Goal: Navigation & Orientation: Find specific page/section

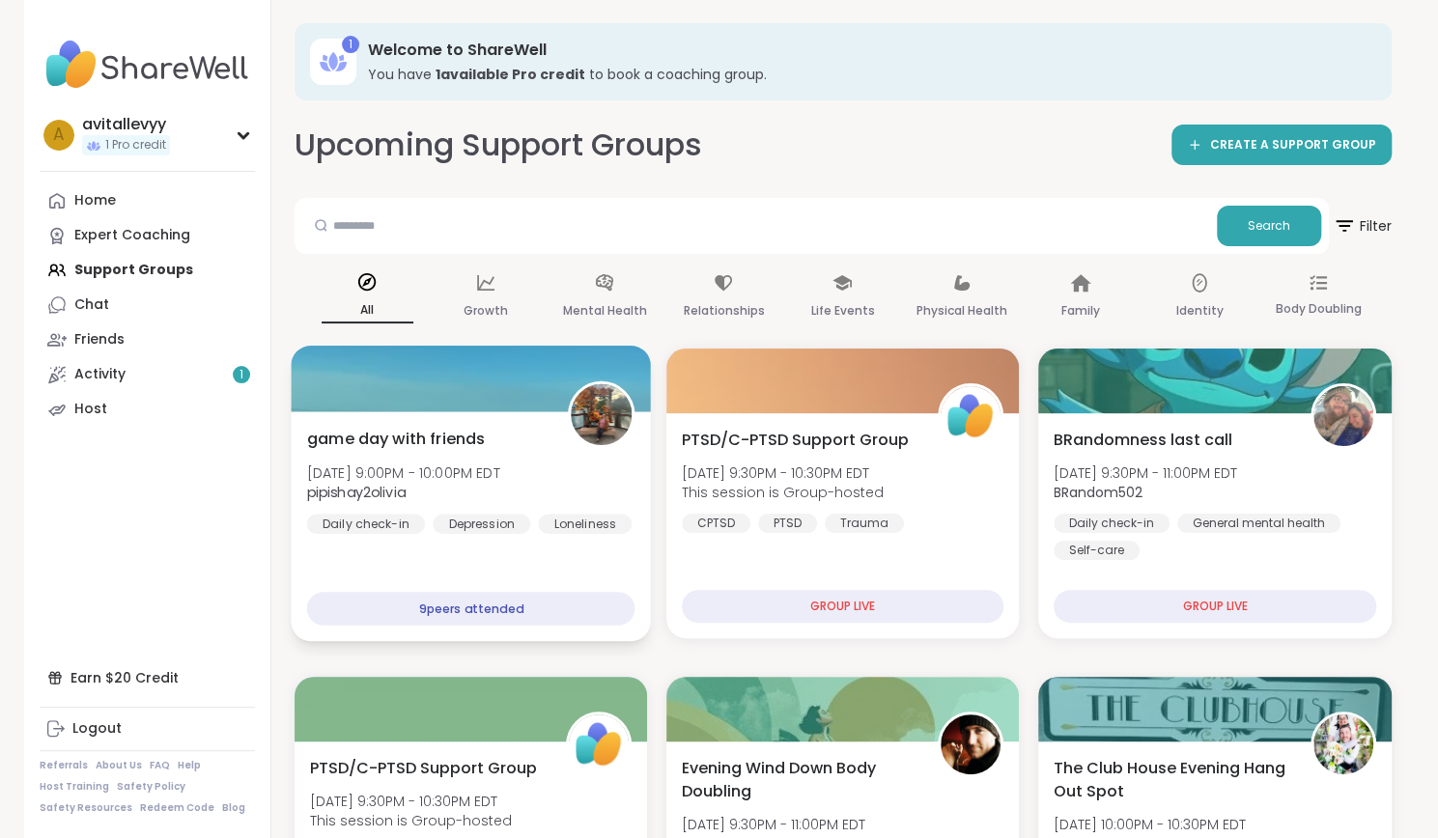
drag, startPoint x: 509, startPoint y: 334, endPoint x: 519, endPoint y: 503, distance: 169.3
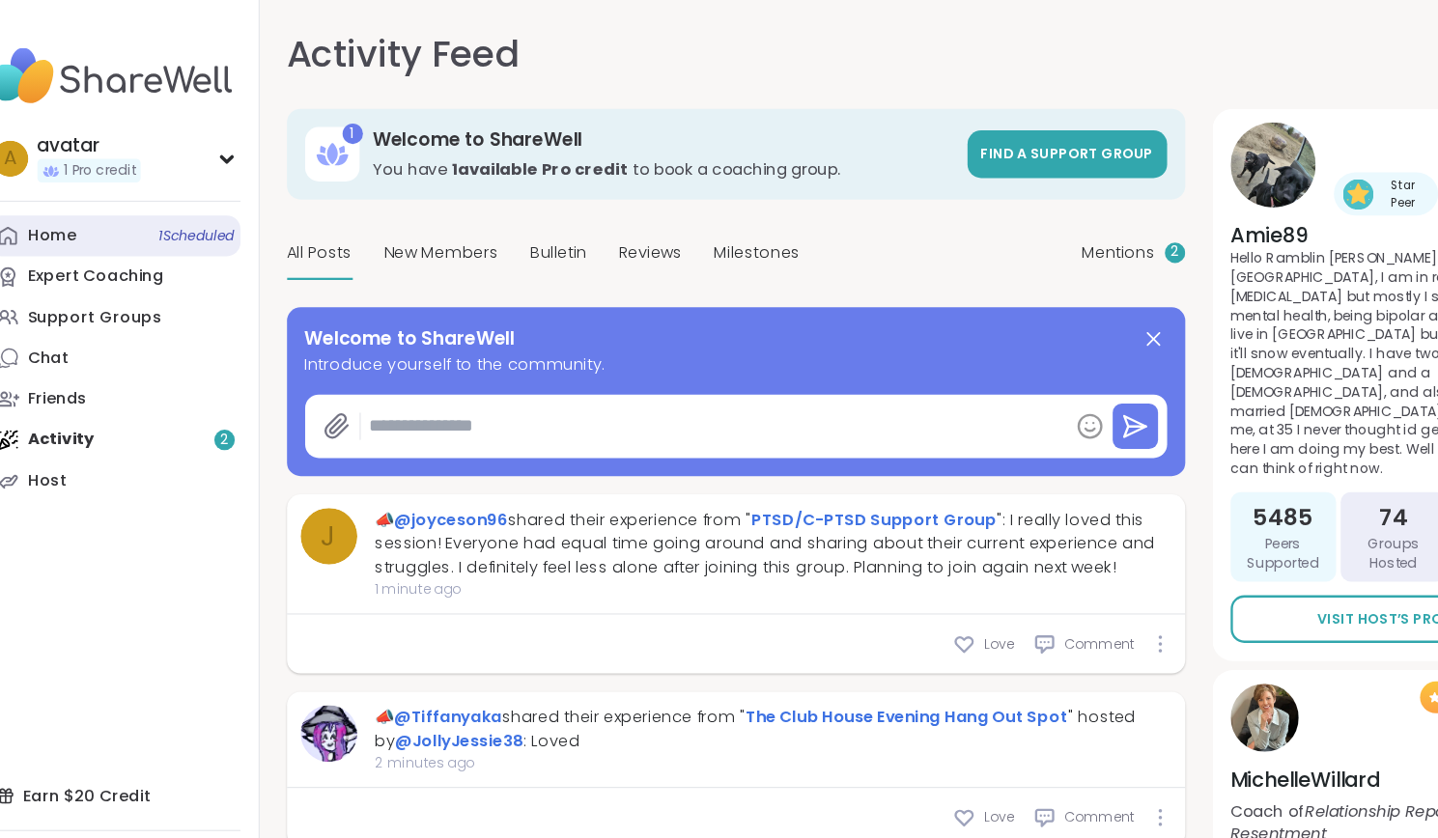
click at [103, 198] on div "Home 1 Scheduled" at bounding box center [95, 200] width 42 height 19
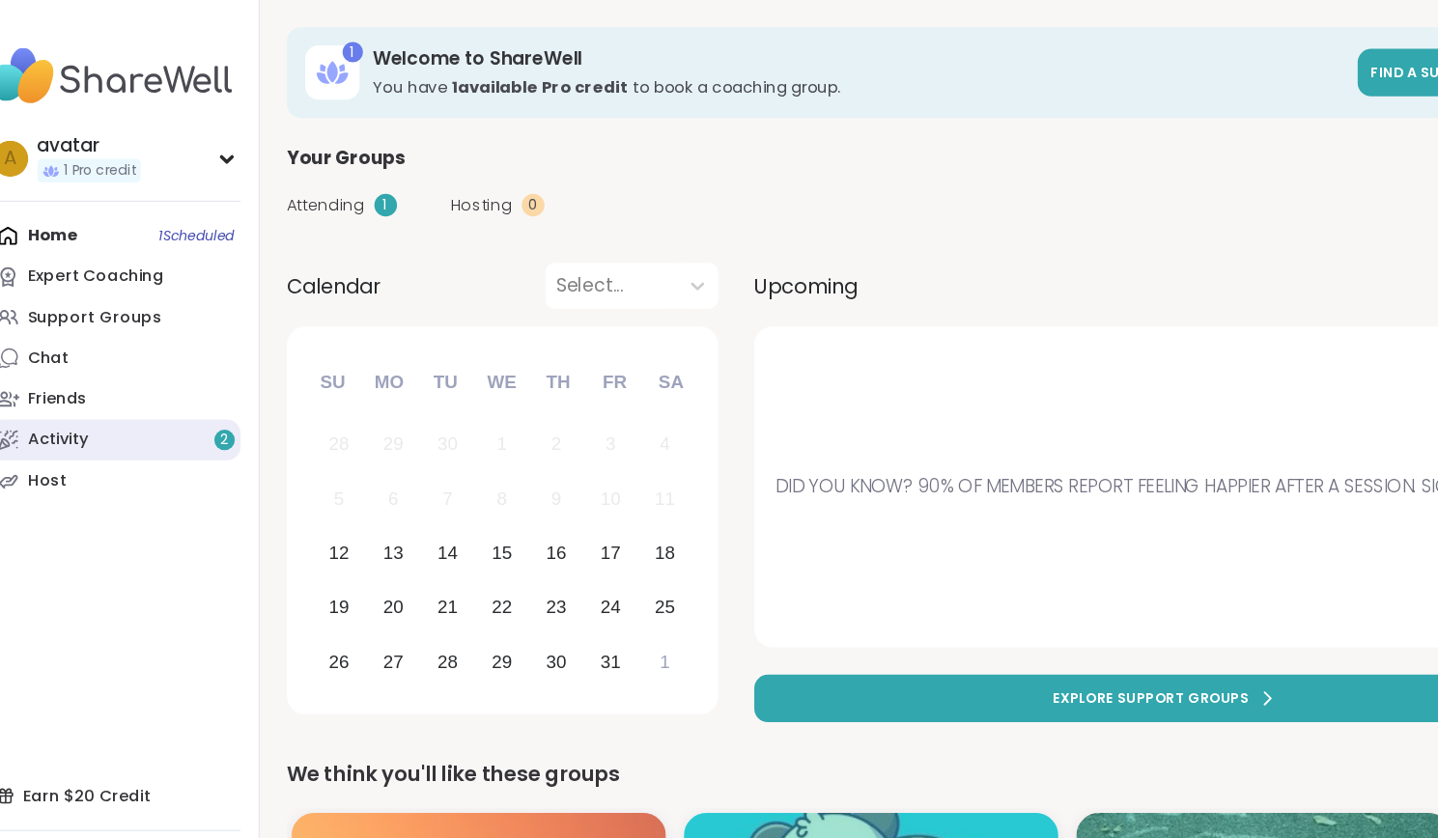
click at [142, 388] on link "Activity 2" at bounding box center [147, 374] width 215 height 35
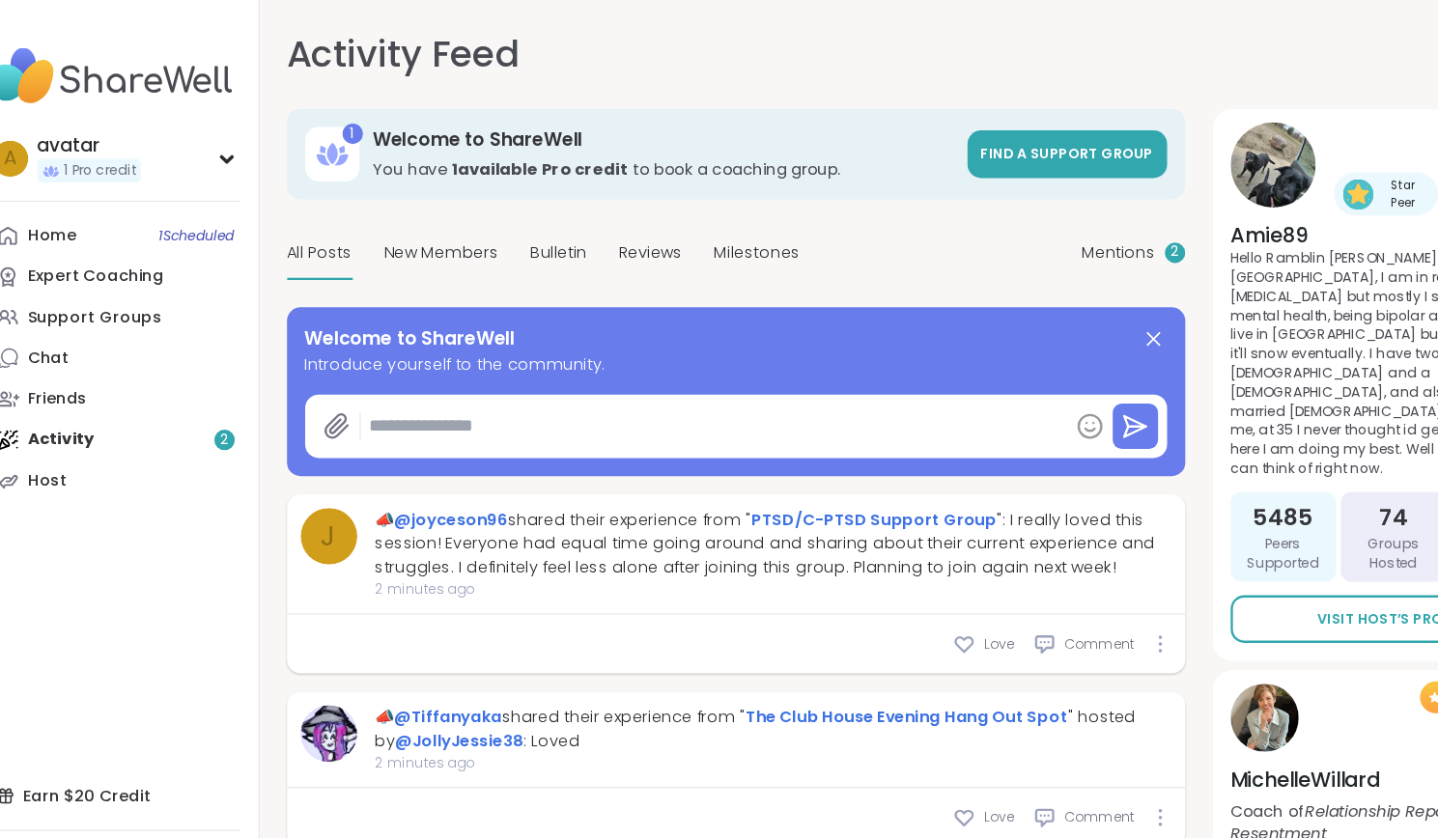
type textarea "*"
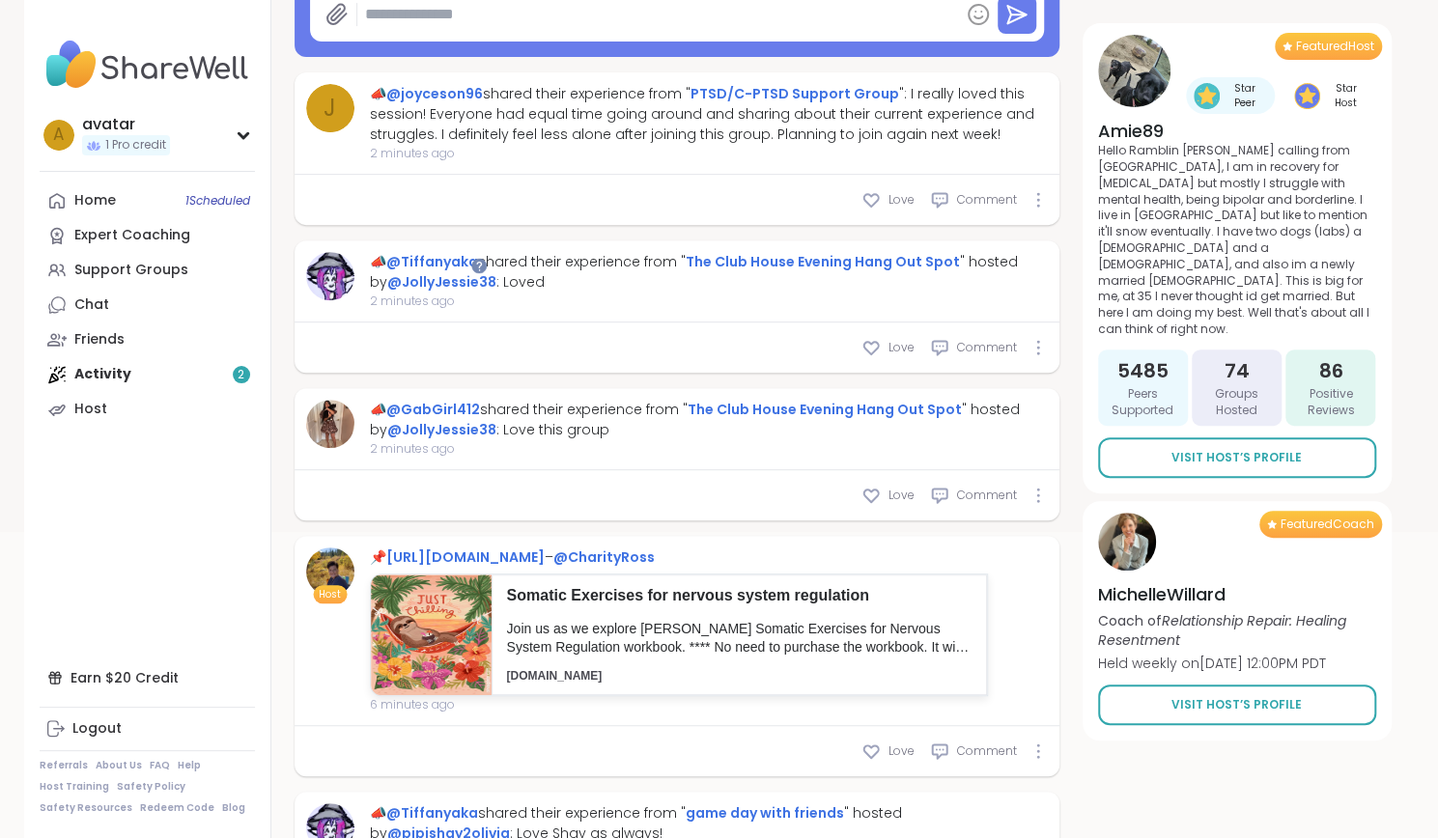
scroll to position [350, 0]
click at [98, 371] on div "Home 1 Scheduled Expert Coaching Support Groups Chat Friends Activity 2 Host" at bounding box center [147, 304] width 215 height 243
click at [98, 210] on div "Home 1 Scheduled" at bounding box center [95, 200] width 42 height 19
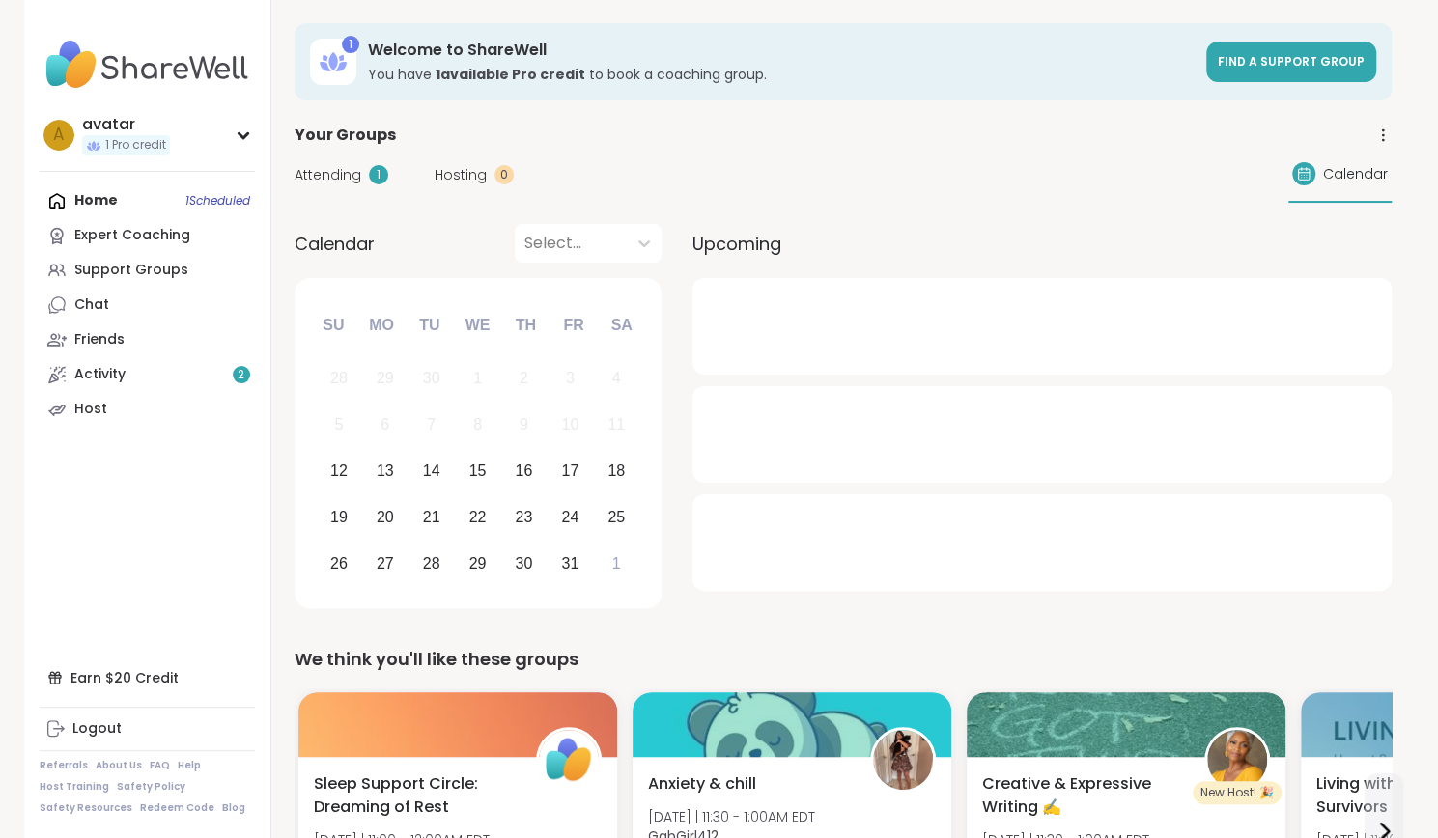
click at [390, 160] on div "Attending 1 Hosting 0 Calendar" at bounding box center [843, 175] width 1097 height 56
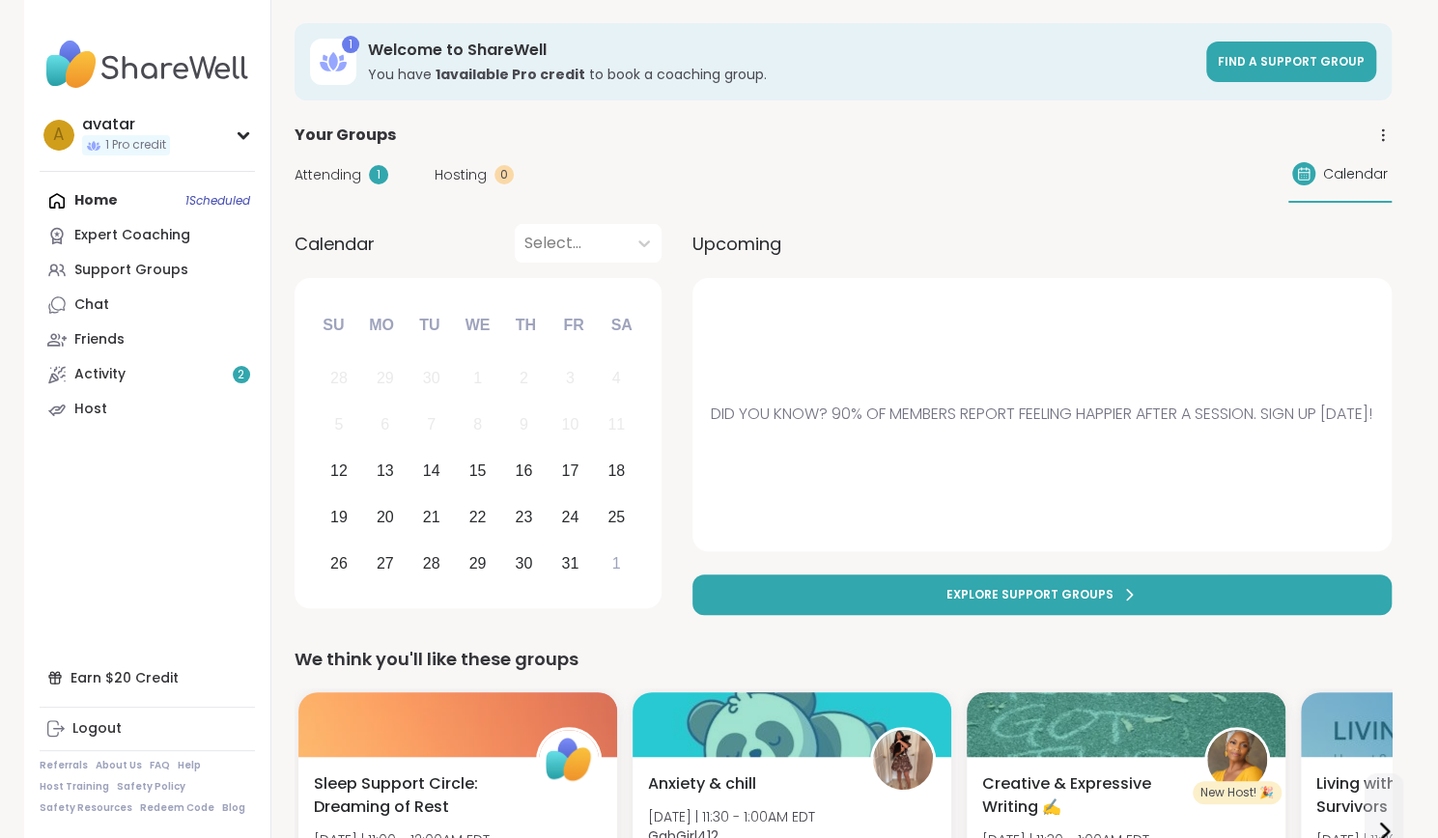
click at [376, 171] on div "1" at bounding box center [378, 174] width 19 height 19
